Goal: Find specific page/section: Find specific page/section

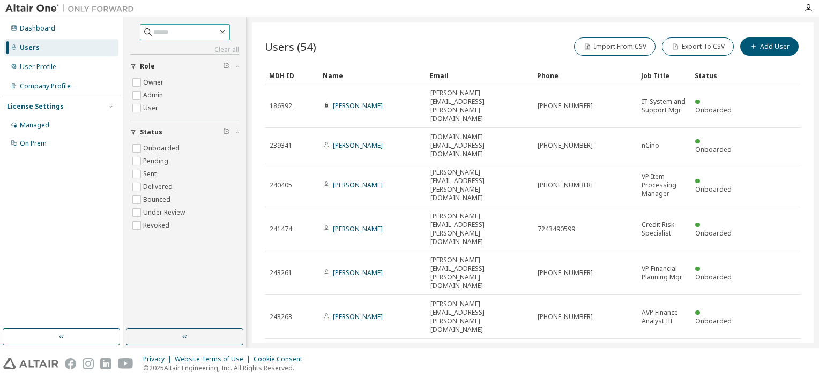
click at [163, 25] on span at bounding box center [185, 32] width 90 height 16
click at [160, 30] on input "text" at bounding box center [185, 32] width 64 height 11
type input "*****"
